Goal: Task Accomplishment & Management: Complete application form

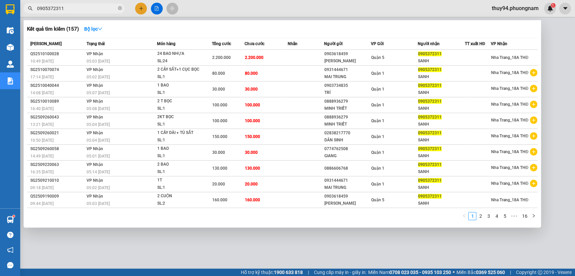
click at [86, 11] on input "0905372311" at bounding box center [77, 8] width 80 height 7
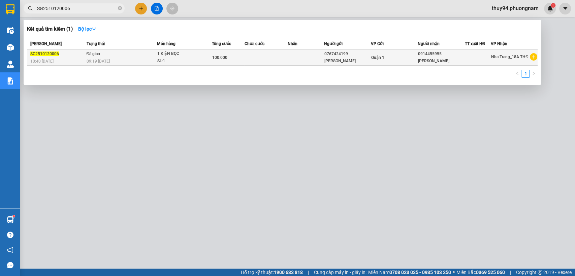
type input "SG2510120006"
click at [226, 64] on td "100.000" at bounding box center [228, 58] width 33 height 16
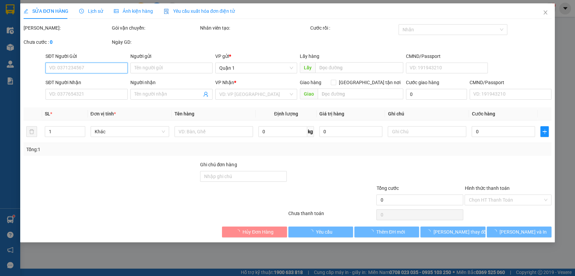
type input "0767424199"
type input "[PERSON_NAME]"
type input "0914455955"
type input "[PERSON_NAME]"
type input "100.000"
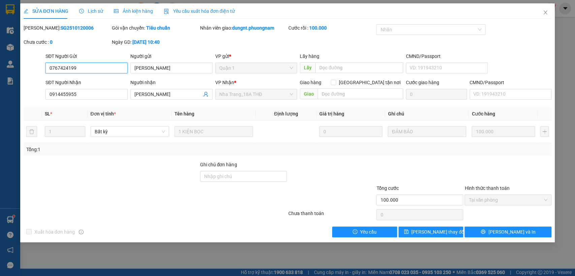
drag, startPoint x: 84, startPoint y: 67, endPoint x: 35, endPoint y: 67, distance: 49.5
click at [35, 67] on div "SĐT Người Gửi 0767424199 0767424199 Người gửi NHẬT MINH VP gửi * Quận 1 Lấy hàn…" at bounding box center [288, 65] width 530 height 24
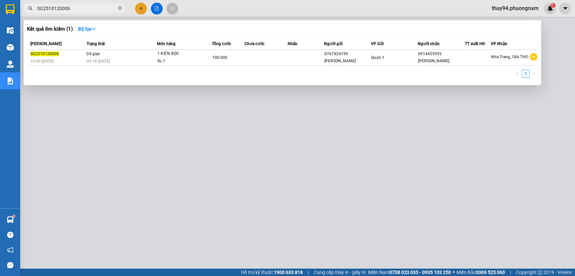
click at [81, 9] on input "SG2510120006" at bounding box center [77, 8] width 80 height 7
paste input "0937697171"
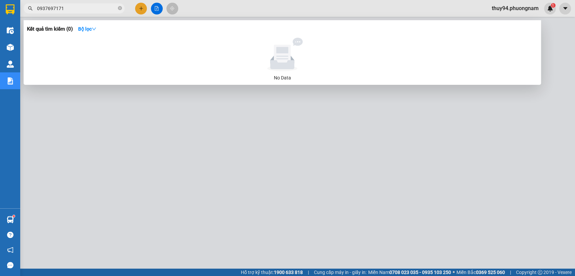
type input "0937697171"
click at [119, 8] on icon "close-circle" at bounding box center [120, 8] width 4 height 4
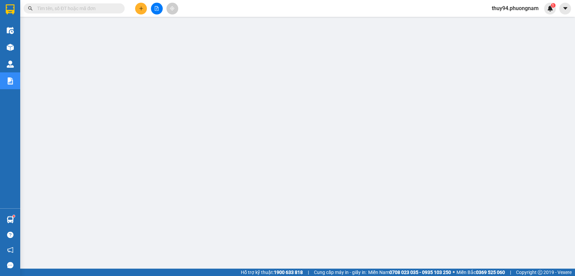
click at [93, 8] on input "text" at bounding box center [77, 8] width 80 height 7
paste input "Q52510100028"
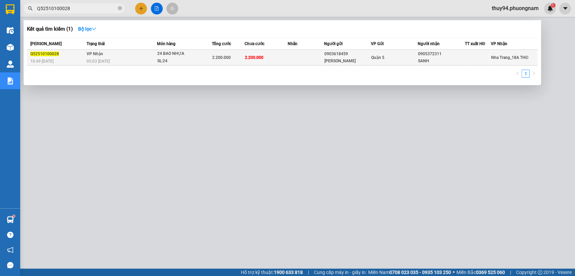
type input "Q52510100028"
click at [159, 58] on div "SL: 24" at bounding box center [182, 61] width 51 height 7
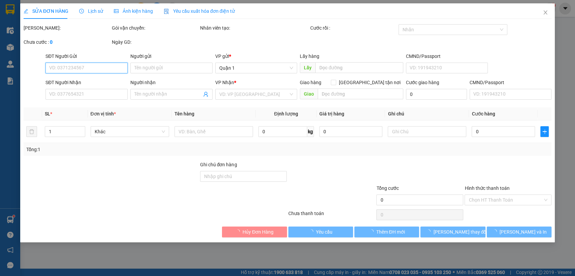
type input "0903618459"
type input "[PERSON_NAME]"
type input "0905372311"
type input "SANH"
type input "2.200.000"
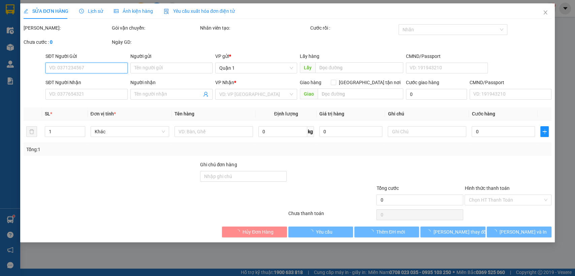
type input "2.200.000"
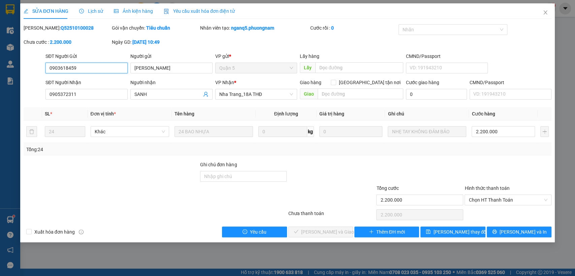
drag, startPoint x: 111, startPoint y: 70, endPoint x: 42, endPoint y: 69, distance: 68.4
click at [42, 69] on div "SĐT Người Gửi 0903618459 0903618459 Người gửi NAM HẢI VP gửi * Quận 5 Lấy hàng …" at bounding box center [288, 65] width 530 height 24
click at [546, 13] on icon "close" at bounding box center [545, 12] width 5 height 5
